Goal: Information Seeking & Learning: Learn about a topic

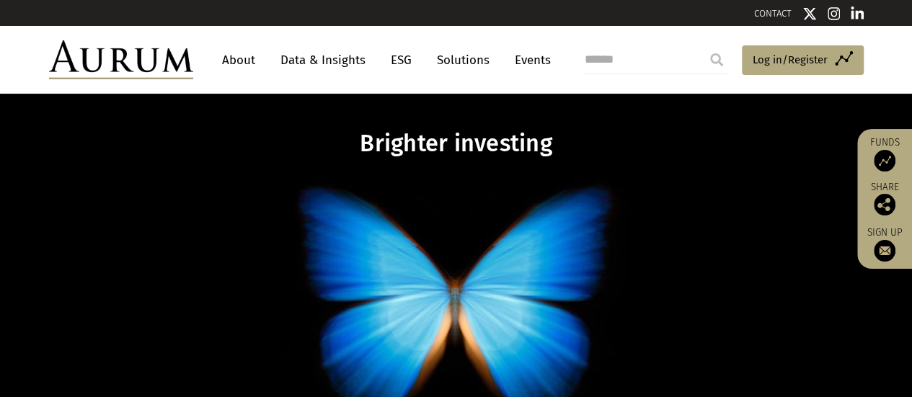
click at [322, 64] on link "Data & Insights" at bounding box center [323, 60] width 100 height 27
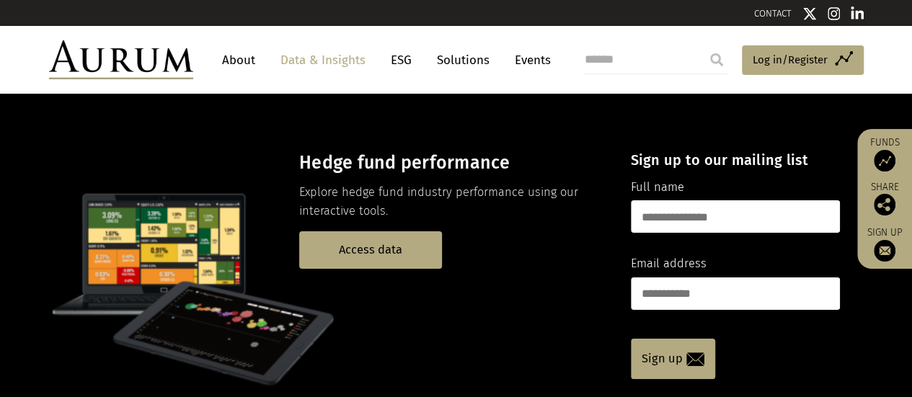
click at [322, 64] on link "Data & Insights" at bounding box center [323, 60] width 100 height 27
click at [389, 246] on link "Access data" at bounding box center [370, 250] width 143 height 37
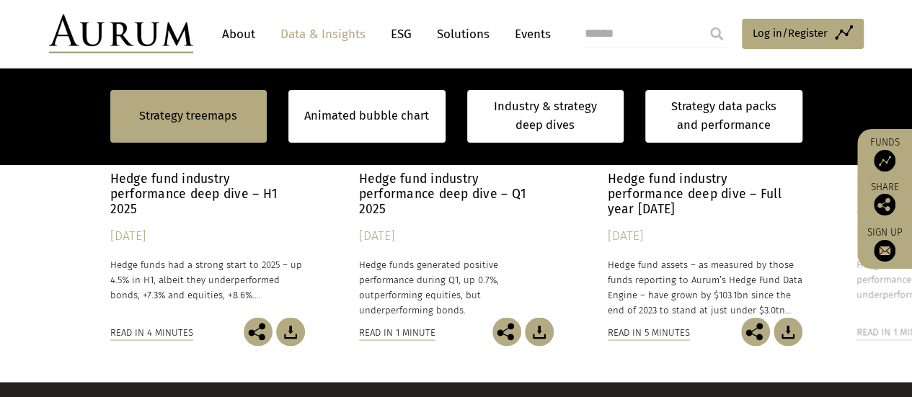
scroll to position [1241, 0]
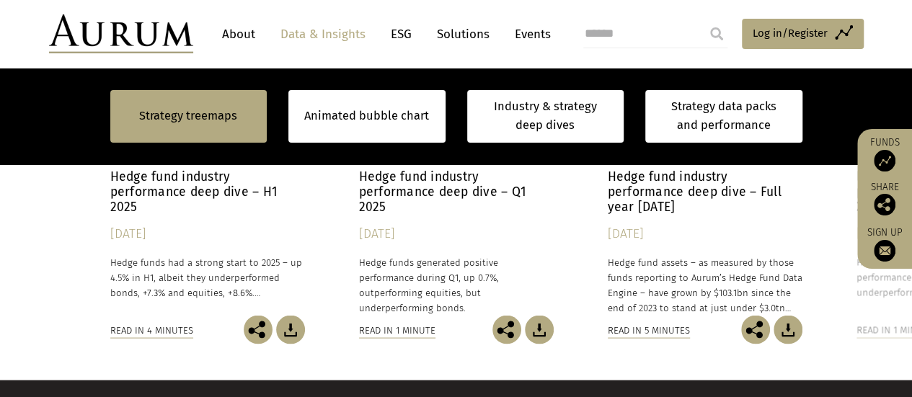
click at [163, 185] on h4 "Hedge fund industry performance deep dive – H1 2025" at bounding box center [207, 191] width 195 height 45
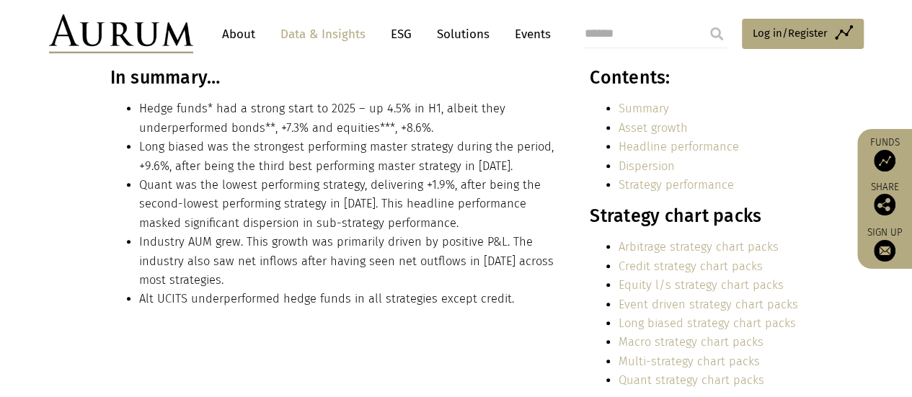
scroll to position [346, 0]
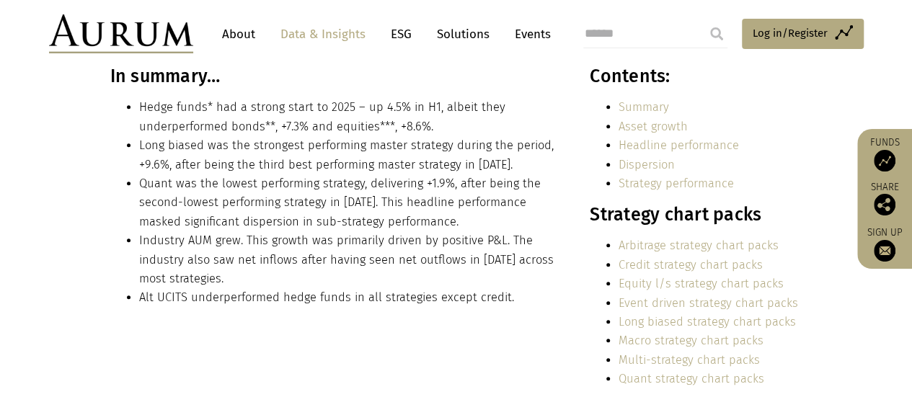
click at [163, 185] on li "Quant was the lowest performing strategy, delivering +1.9%, after being the sec…" at bounding box center [349, 203] width 420 height 57
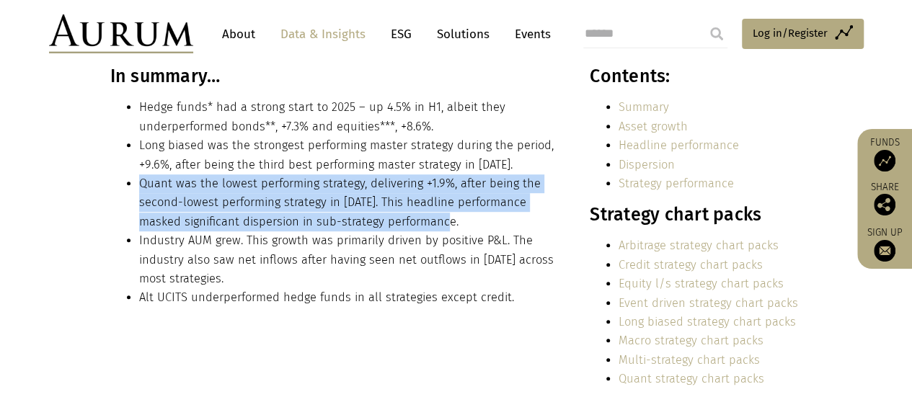
drag, startPoint x: 141, startPoint y: 184, endPoint x: 411, endPoint y: 221, distance: 272.2
click at [411, 221] on li "Quant was the lowest performing strategy, delivering +1.9%, after being the sec…" at bounding box center [349, 203] width 420 height 57
drag, startPoint x: 316, startPoint y: 195, endPoint x: 268, endPoint y: 197, distance: 47.7
click at [268, 197] on li "Quant was the lowest performing strategy, delivering +1.9%, after being the sec…" at bounding box center [349, 203] width 420 height 57
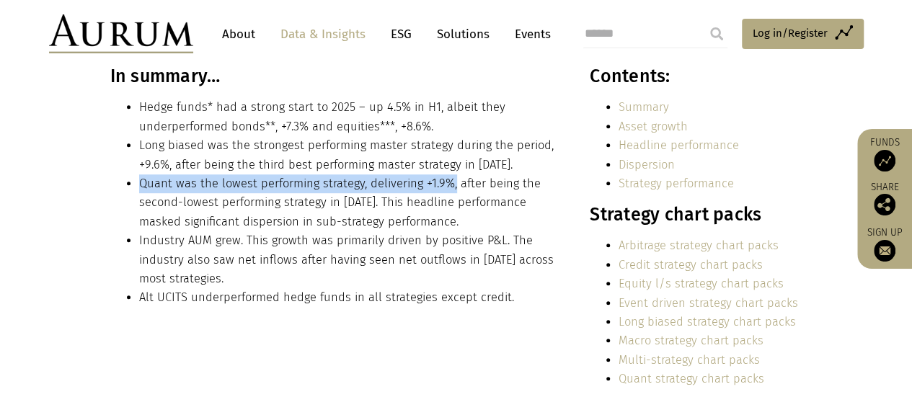
drag, startPoint x: 142, startPoint y: 182, endPoint x: 450, endPoint y: 184, distance: 308.0
click at [450, 184] on li "Quant was the lowest performing strategy, delivering +1.9%, after being the sec…" at bounding box center [349, 203] width 420 height 57
copy li "Quant was the lowest performing strategy, delivering +1.9%,"
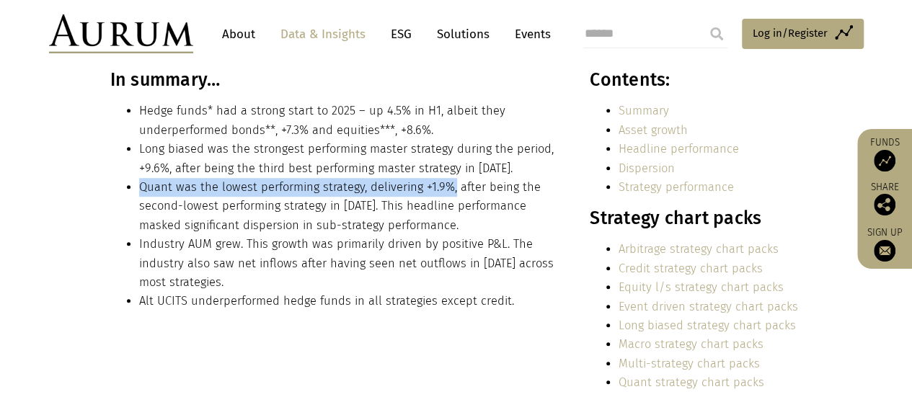
scroll to position [0, 0]
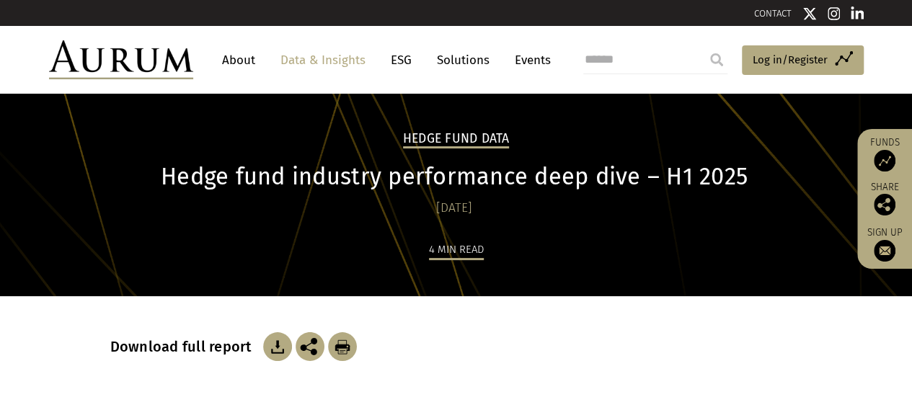
click at [238, 63] on link "About" at bounding box center [239, 60] width 48 height 27
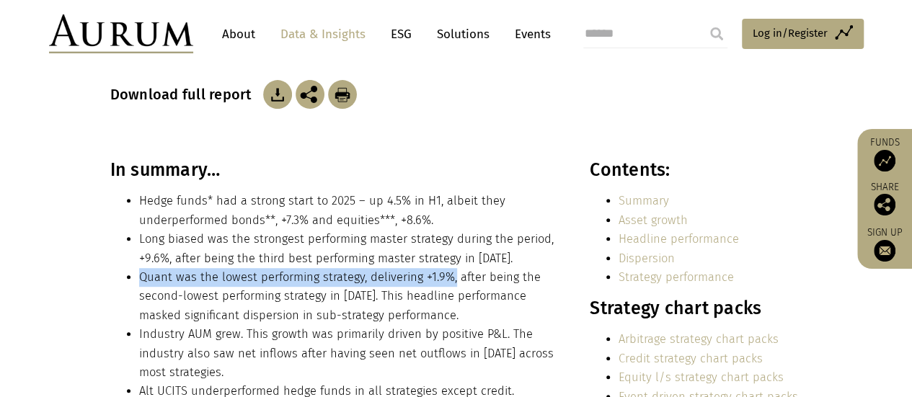
scroll to position [259, 0]
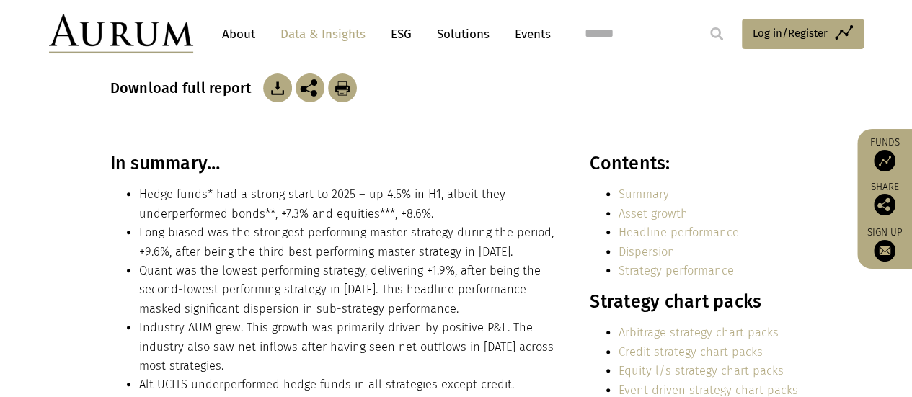
drag, startPoint x: 368, startPoint y: 193, endPoint x: 366, endPoint y: 203, distance: 9.6
click at [366, 203] on li "Hedge funds* had a strong start to 2025 – up 4.5% in H1, albeit they underperfo…" at bounding box center [349, 204] width 420 height 38
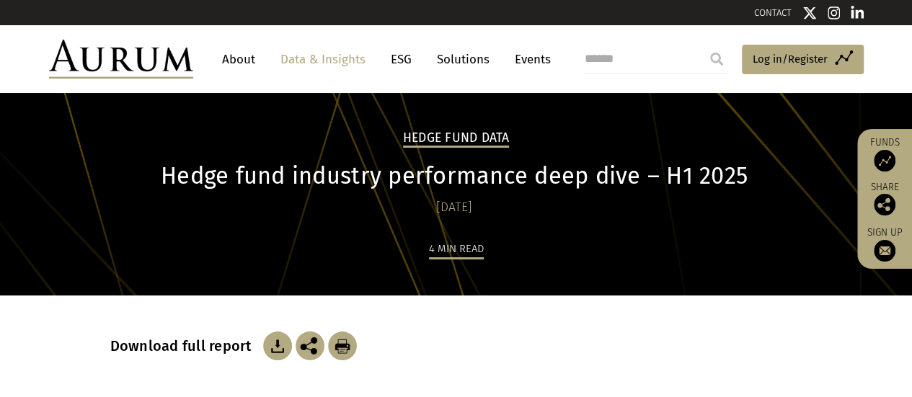
scroll to position [0, 0]
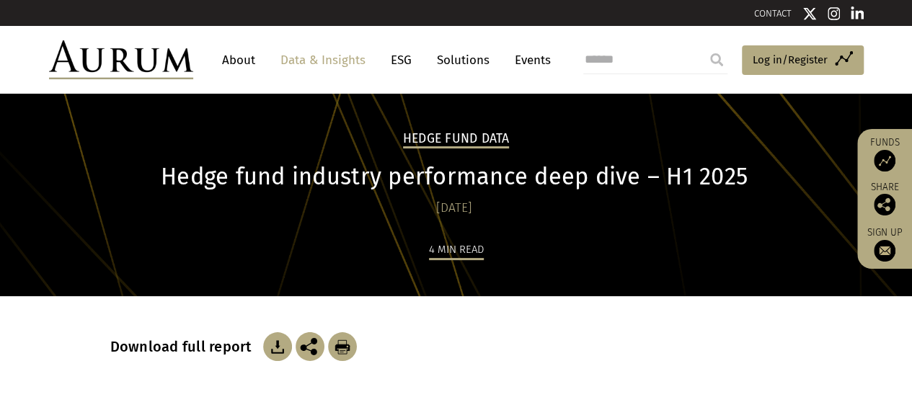
click at [271, 352] on img at bounding box center [277, 346] width 29 height 29
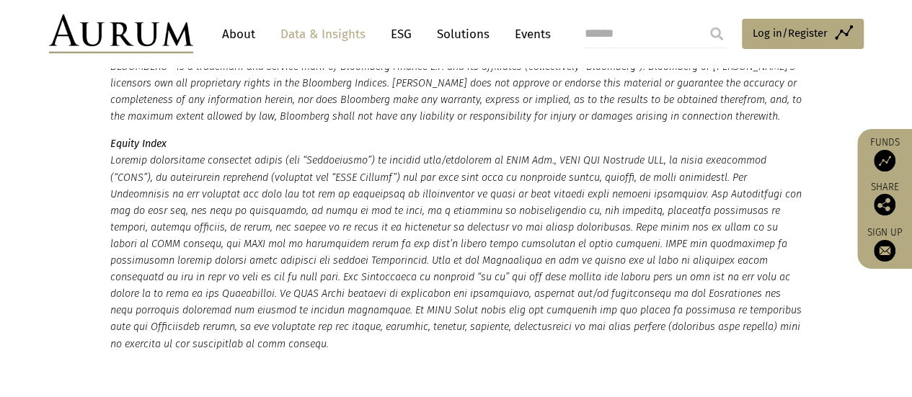
scroll to position [3808, 0]
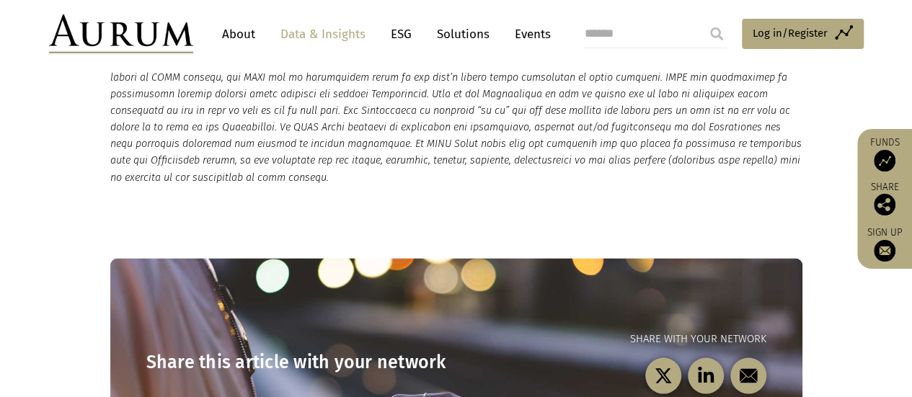
click at [239, 29] on link "About" at bounding box center [239, 34] width 48 height 27
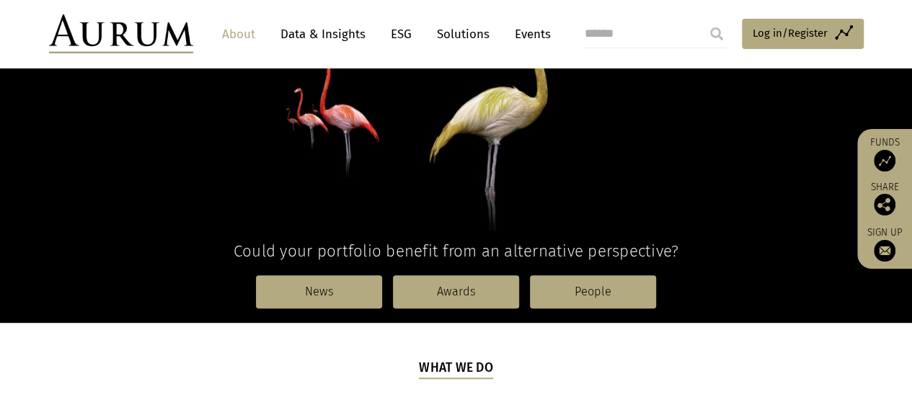
scroll to position [404, 0]
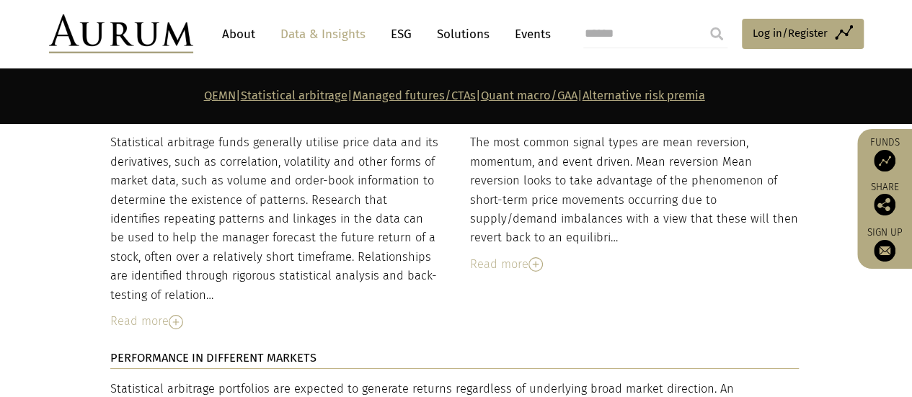
scroll to position [2539, 0]
